Goal: Check status

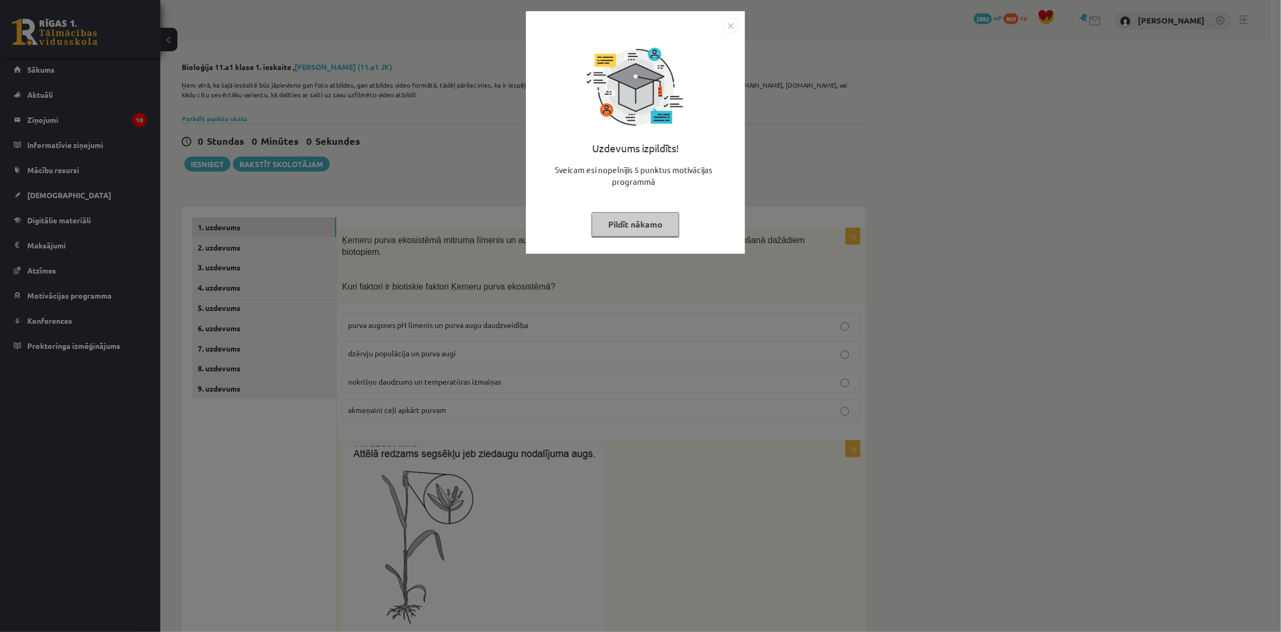
click at [455, 24] on div "Uzdevums izpildīts! Sveicam esi nopelnījis 5 punktus motivācijas programmā Pild…" at bounding box center [640, 316] width 1281 height 632
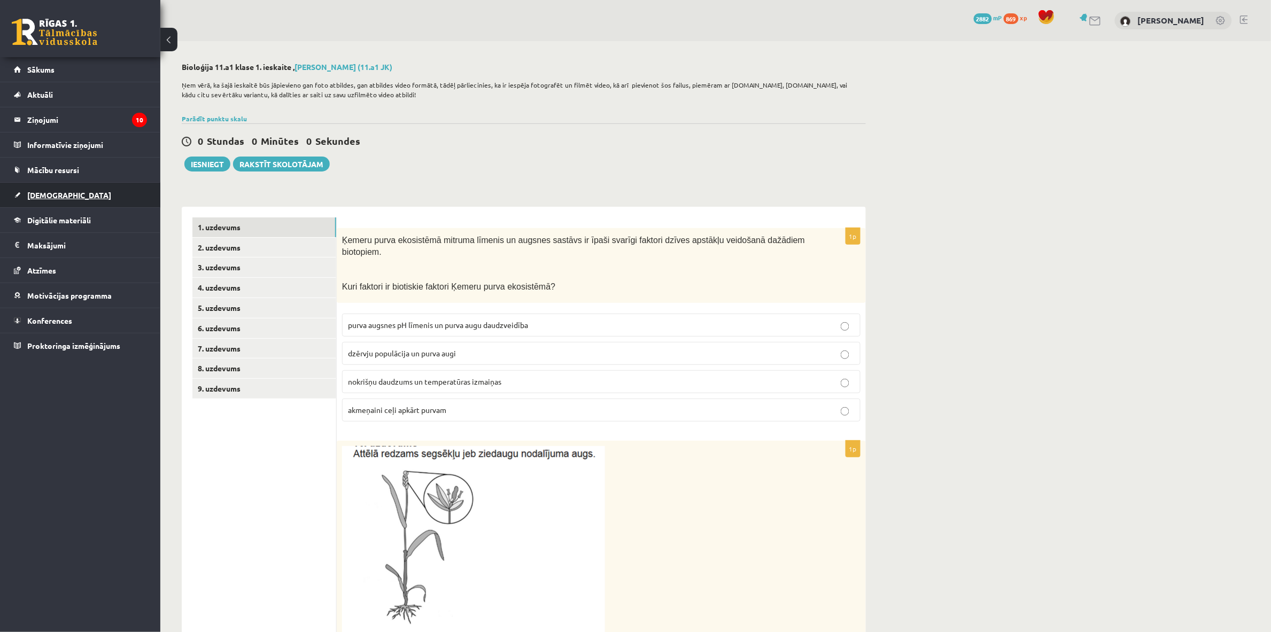
click at [110, 193] on link "[DEMOGRAPHIC_DATA]" at bounding box center [80, 195] width 133 height 25
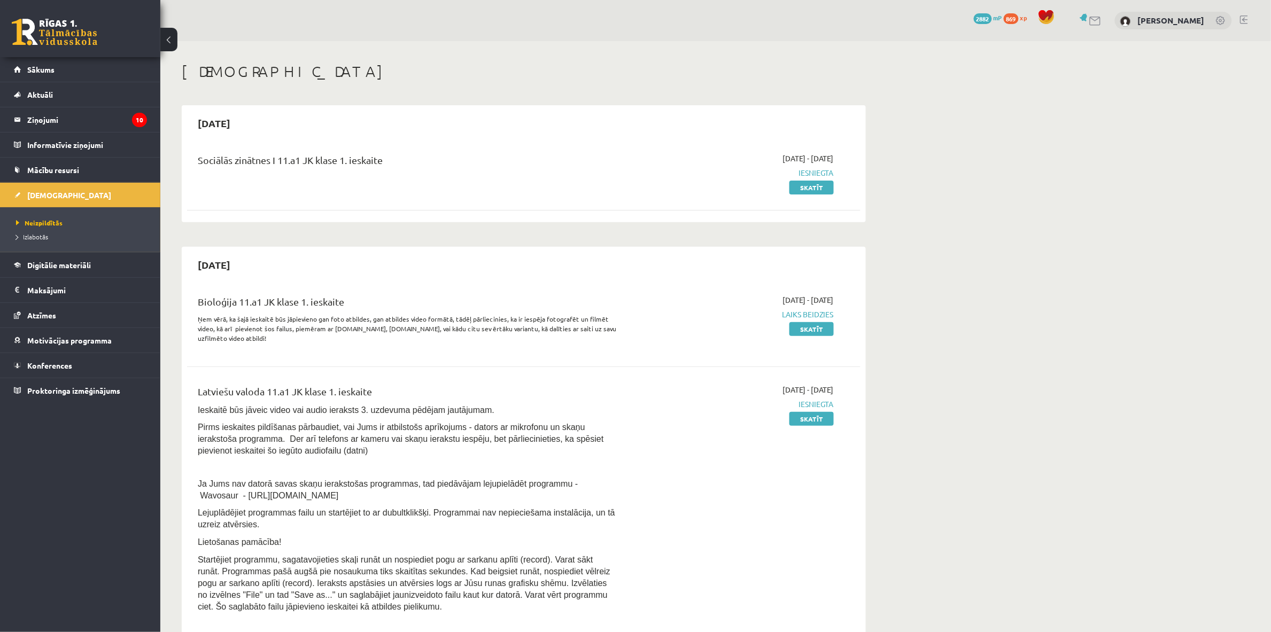
scroll to position [200, 0]
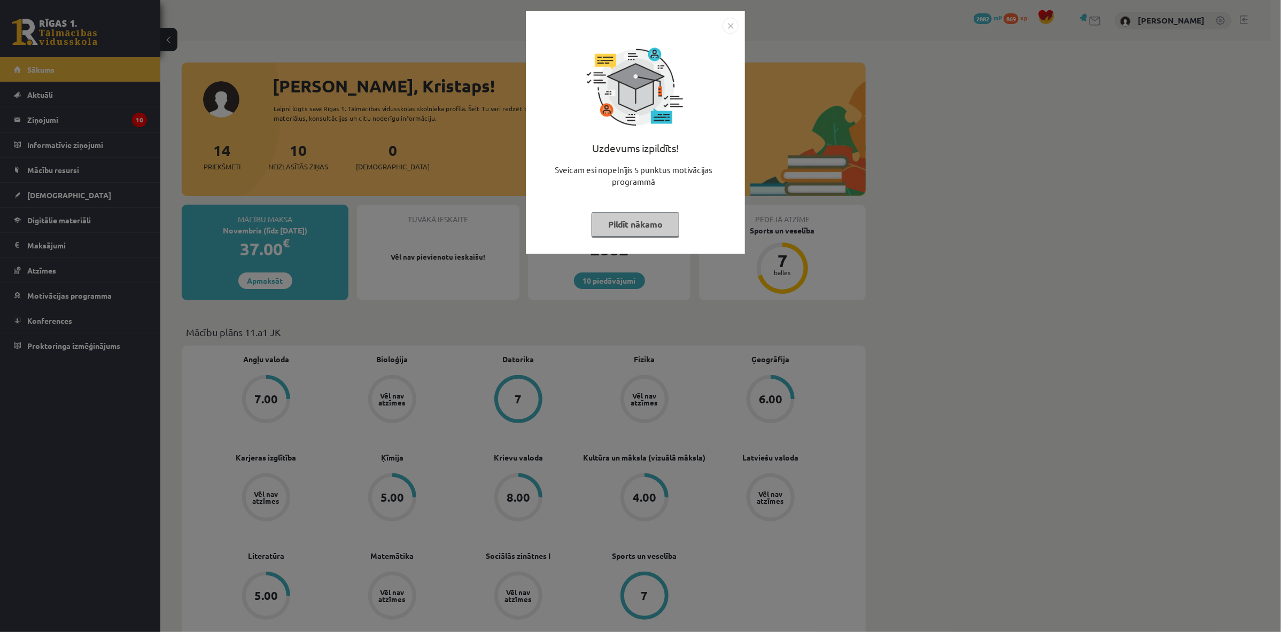
click at [381, 217] on div "Uzdevums izpildīts! Sveicam esi nopelnījis 5 punktus motivācijas programmā Pild…" at bounding box center [640, 316] width 1281 height 632
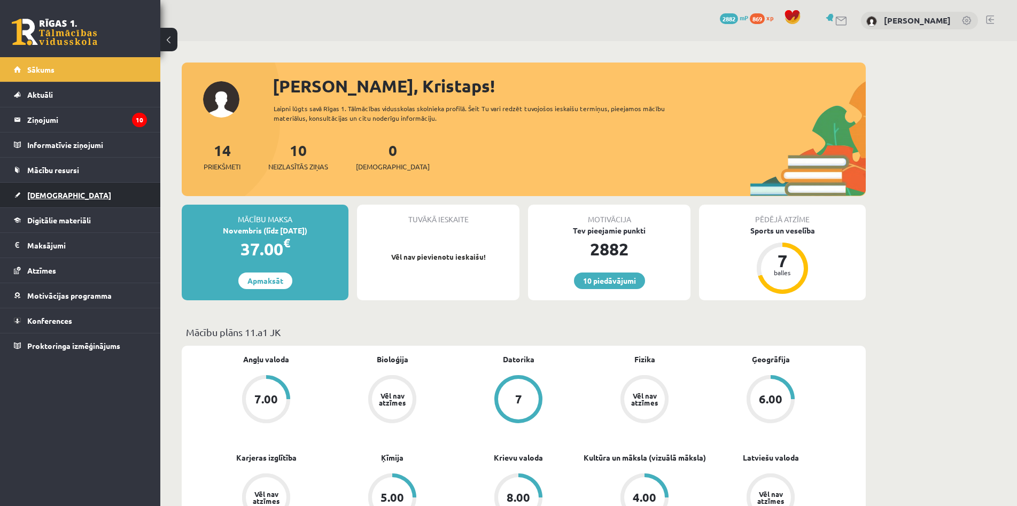
click at [108, 191] on link "[DEMOGRAPHIC_DATA]" at bounding box center [80, 195] width 133 height 25
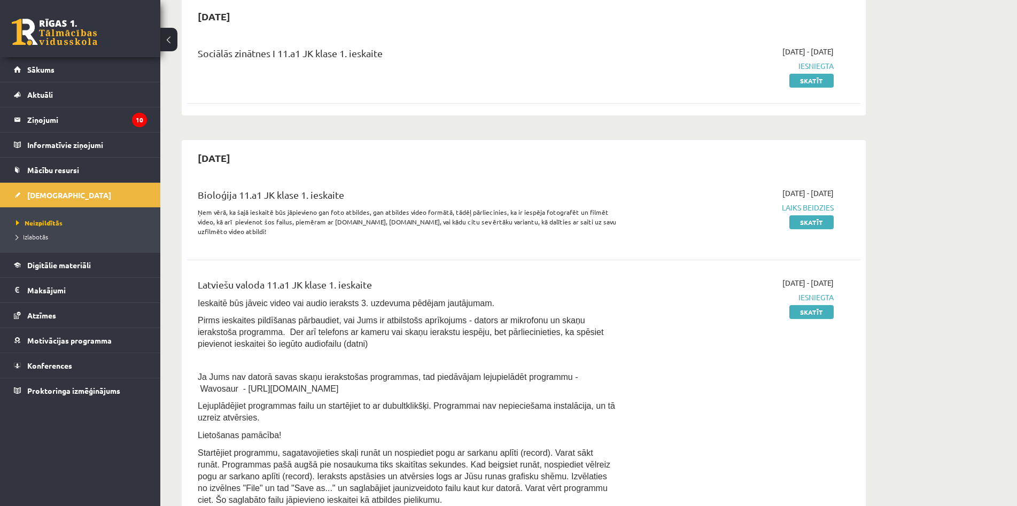
scroll to position [160, 0]
